Goal: Navigation & Orientation: Find specific page/section

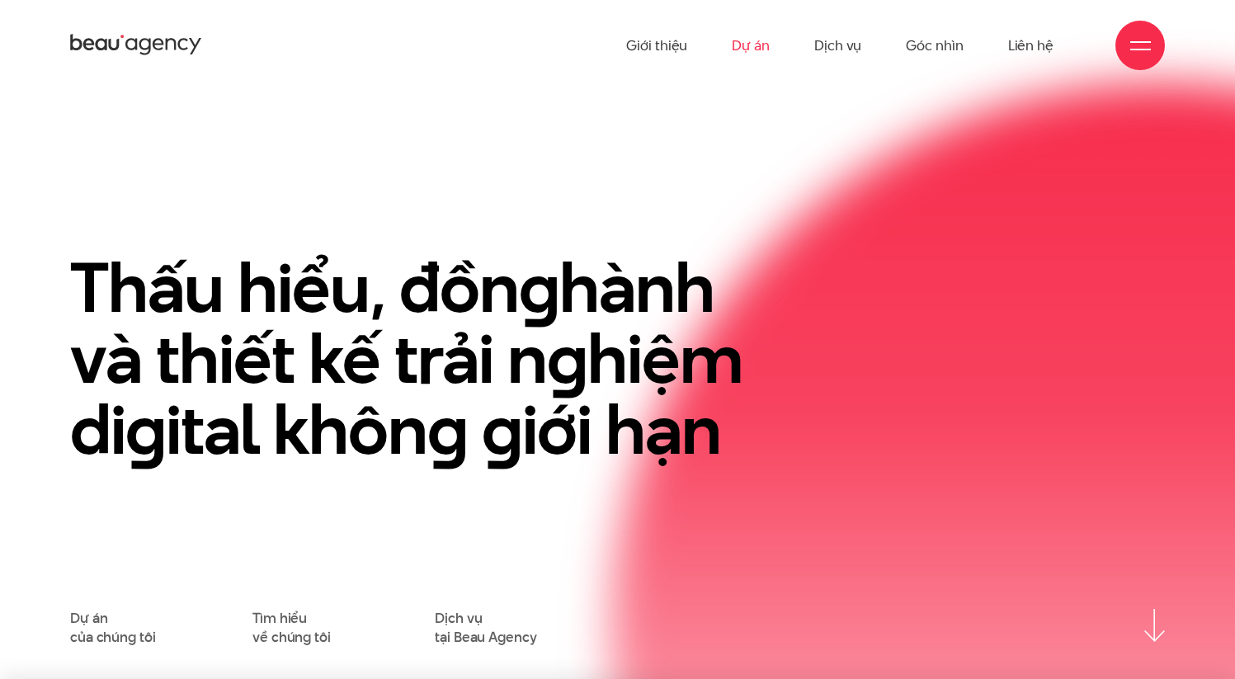
click at [760, 57] on link "Dự án" at bounding box center [751, 45] width 38 height 91
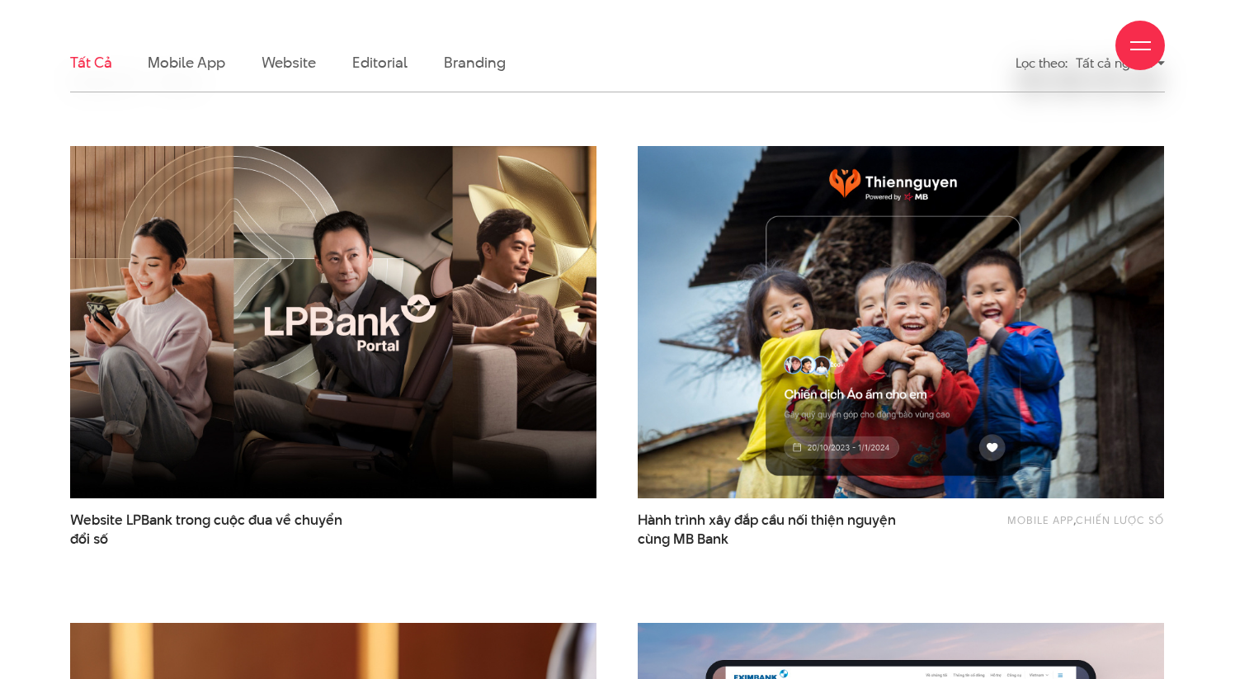
scroll to position [495, 0]
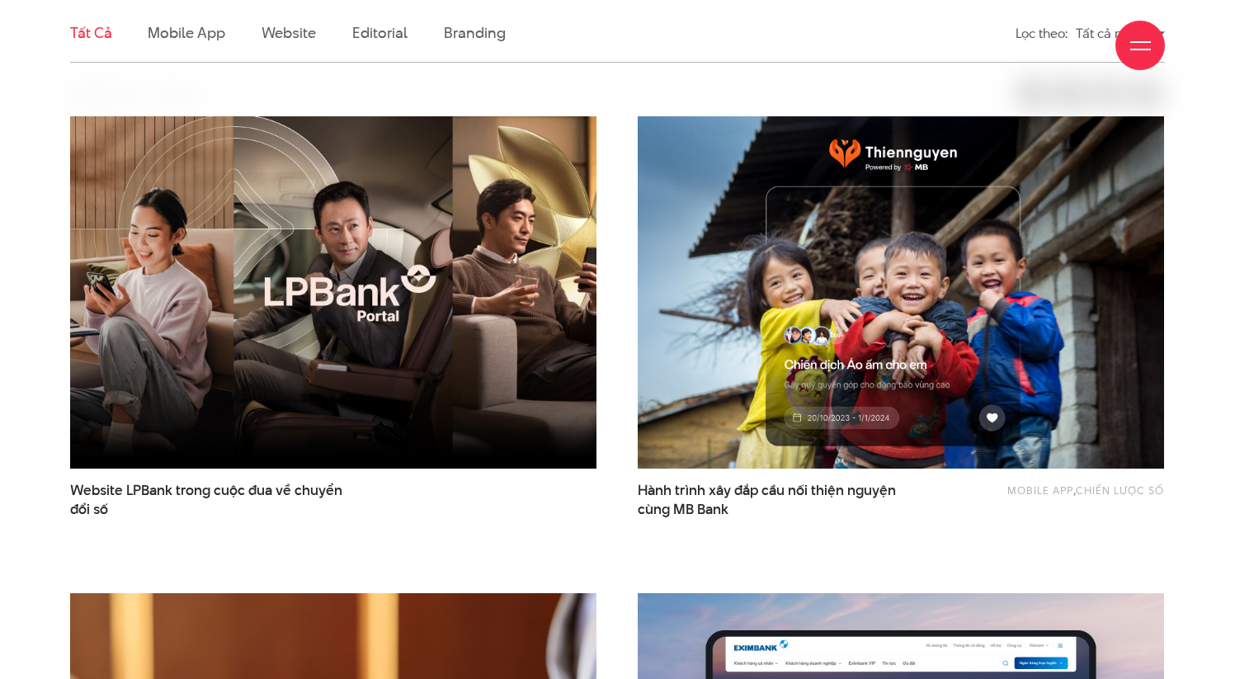
click at [484, 45] on div "Giới thiệu Dự án Dịch vụ Góc nhìn Liên hệ" at bounding box center [617, 45] width 1095 height 91
click at [483, 39] on div "Giới thiệu Dự án Dịch vụ Góc nhìn Liên hệ" at bounding box center [617, 45] width 1095 height 91
click at [482, 34] on div "Giới thiệu Dự án Dịch vụ Góc nhìn Liên hệ" at bounding box center [617, 45] width 1095 height 91
click at [470, 35] on div "Giới thiệu Dự án Dịch vụ Góc nhìn Liên hệ" at bounding box center [617, 45] width 1095 height 91
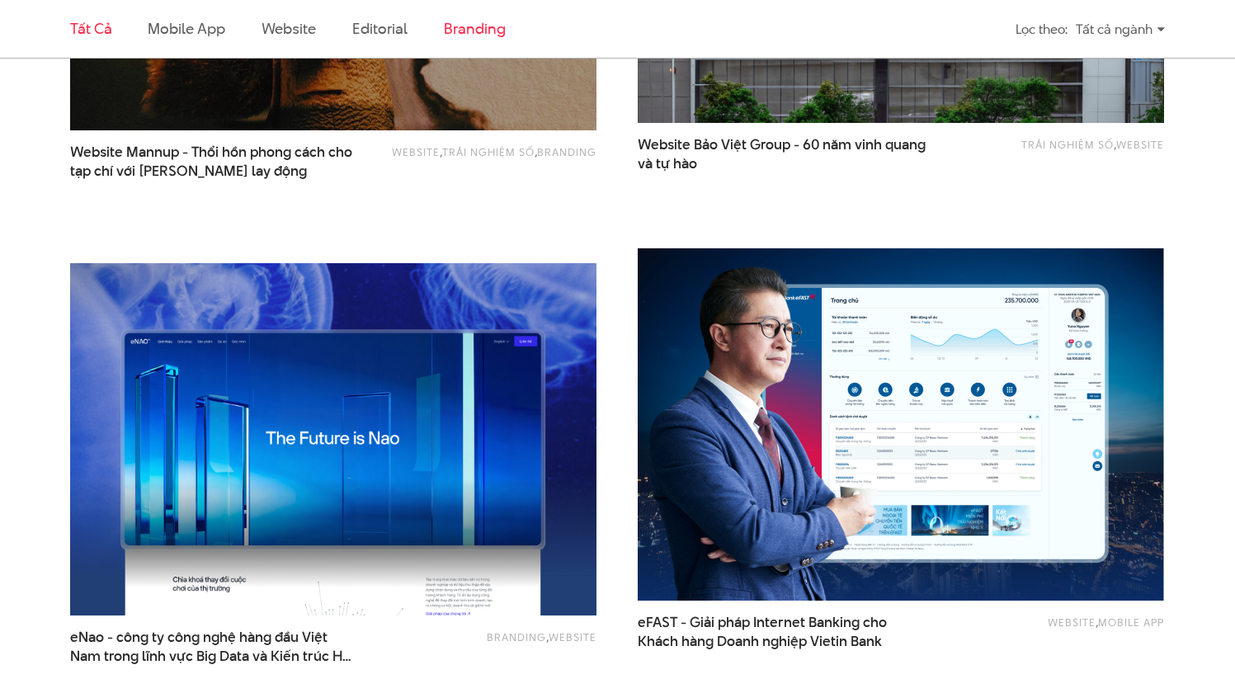
click at [480, 31] on link "Branding" at bounding box center [474, 28] width 61 height 21
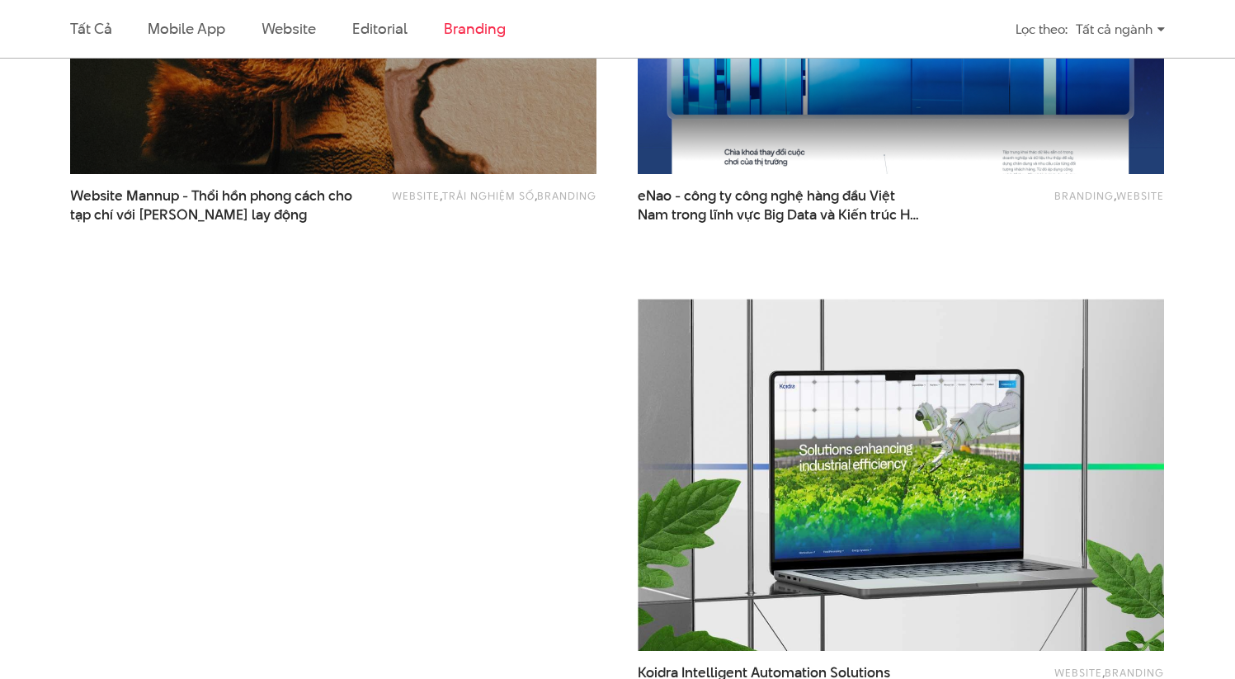
scroll to position [588, 0]
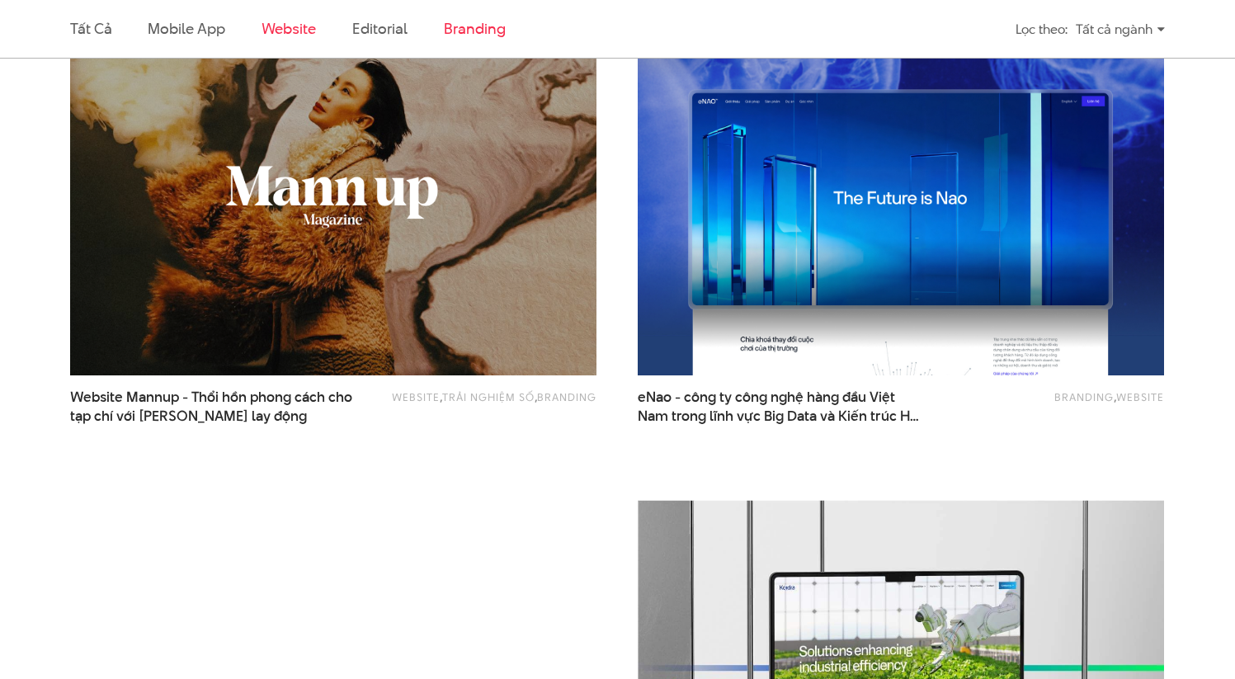
click at [281, 24] on link "Website" at bounding box center [289, 28] width 54 height 21
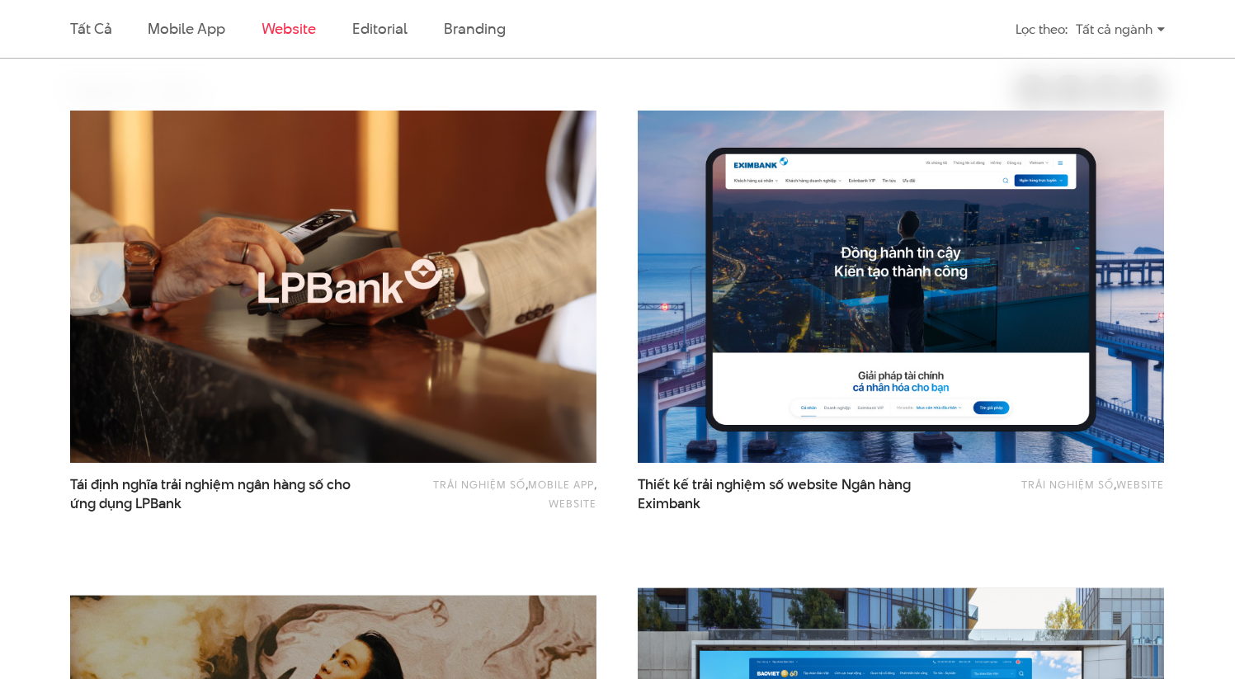
scroll to position [499, 0]
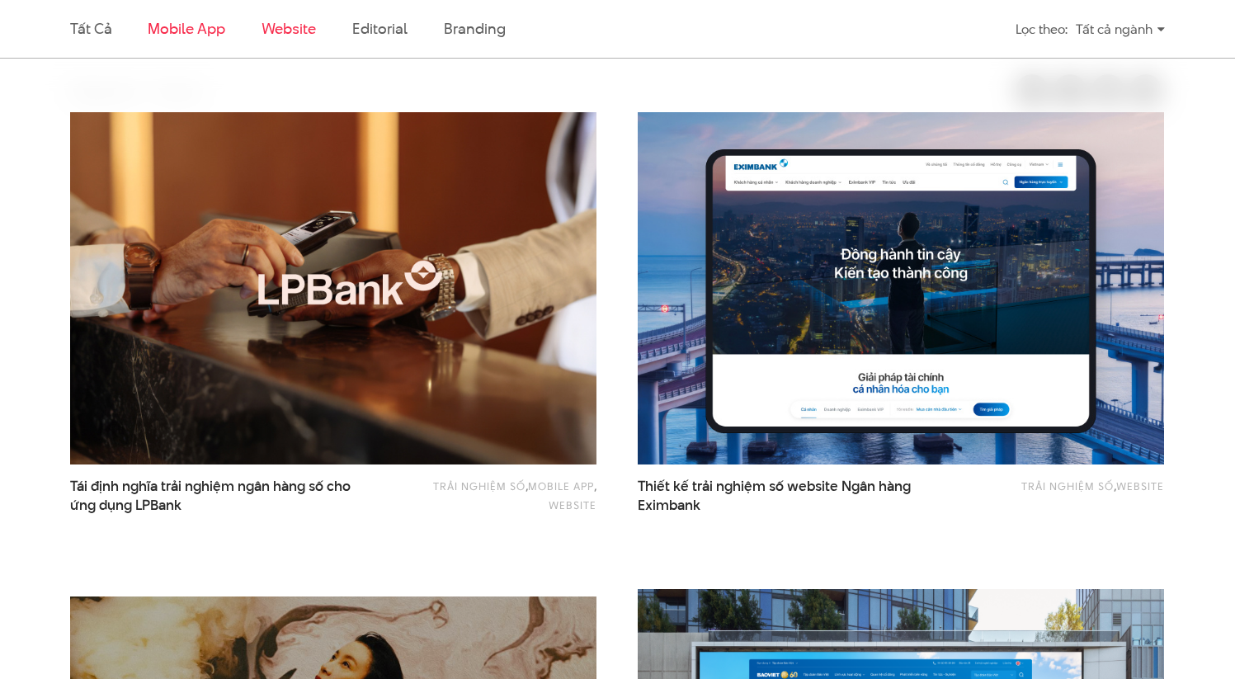
click at [200, 26] on link "Mobile app" at bounding box center [186, 28] width 77 height 21
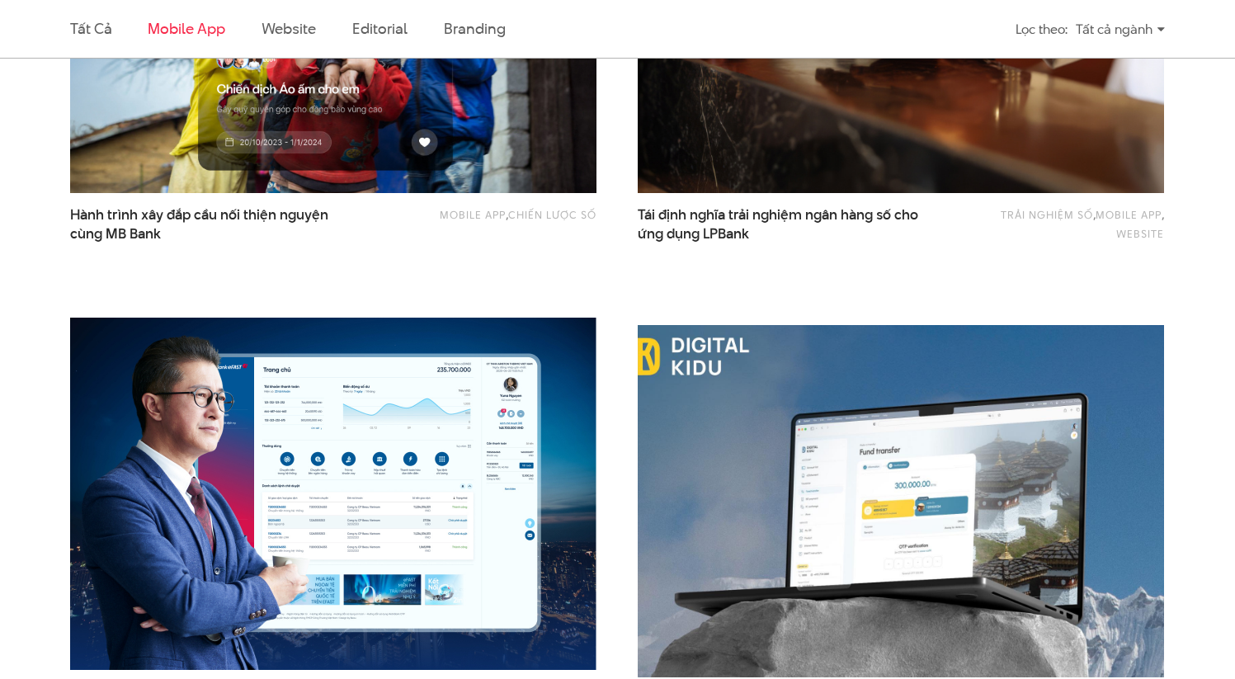
scroll to position [1057, 0]
